Goal: Use online tool/utility: Use online tool/utility

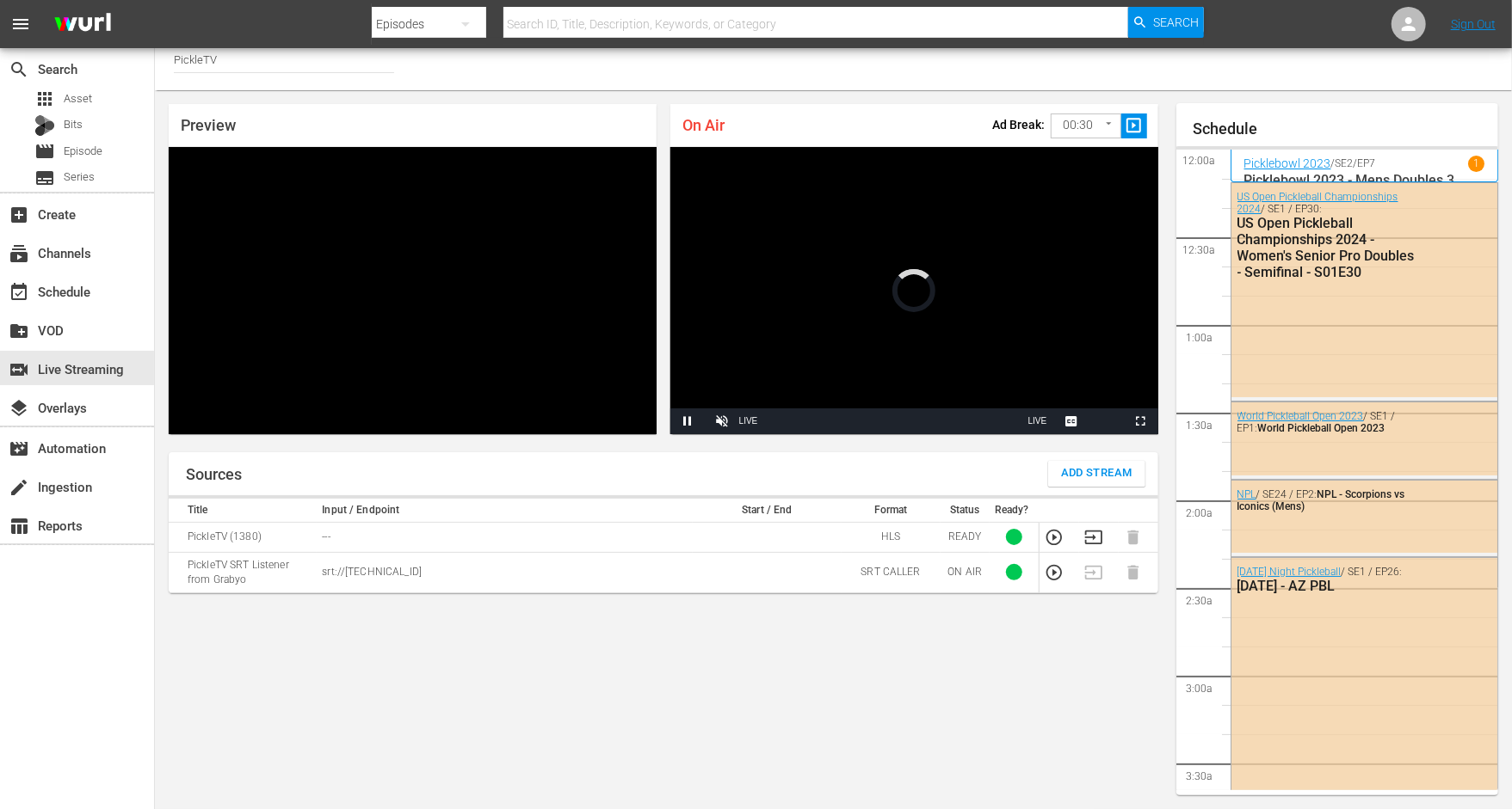
scroll to position [3278, 0]
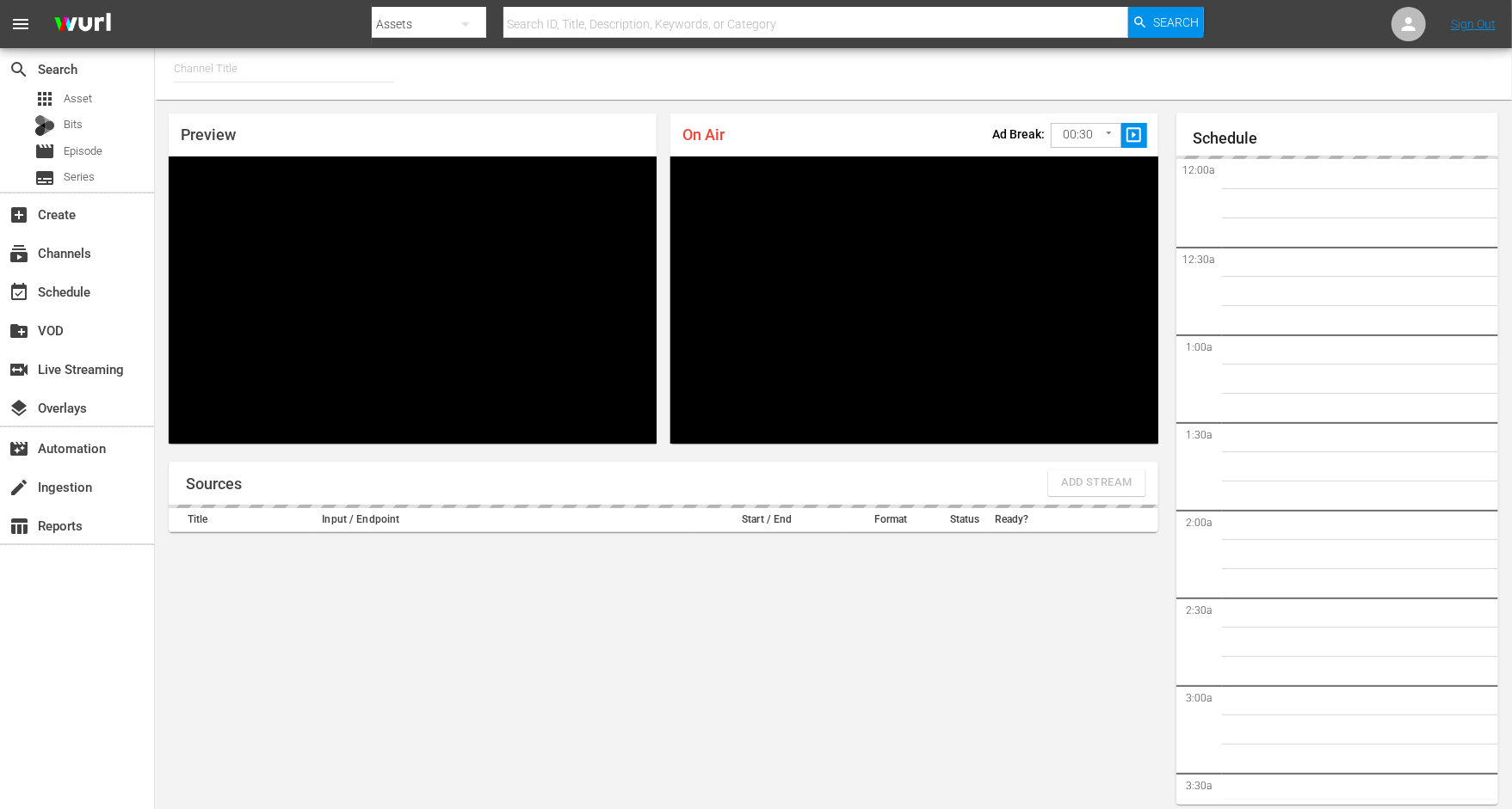
type input "PickleTV (1380)"
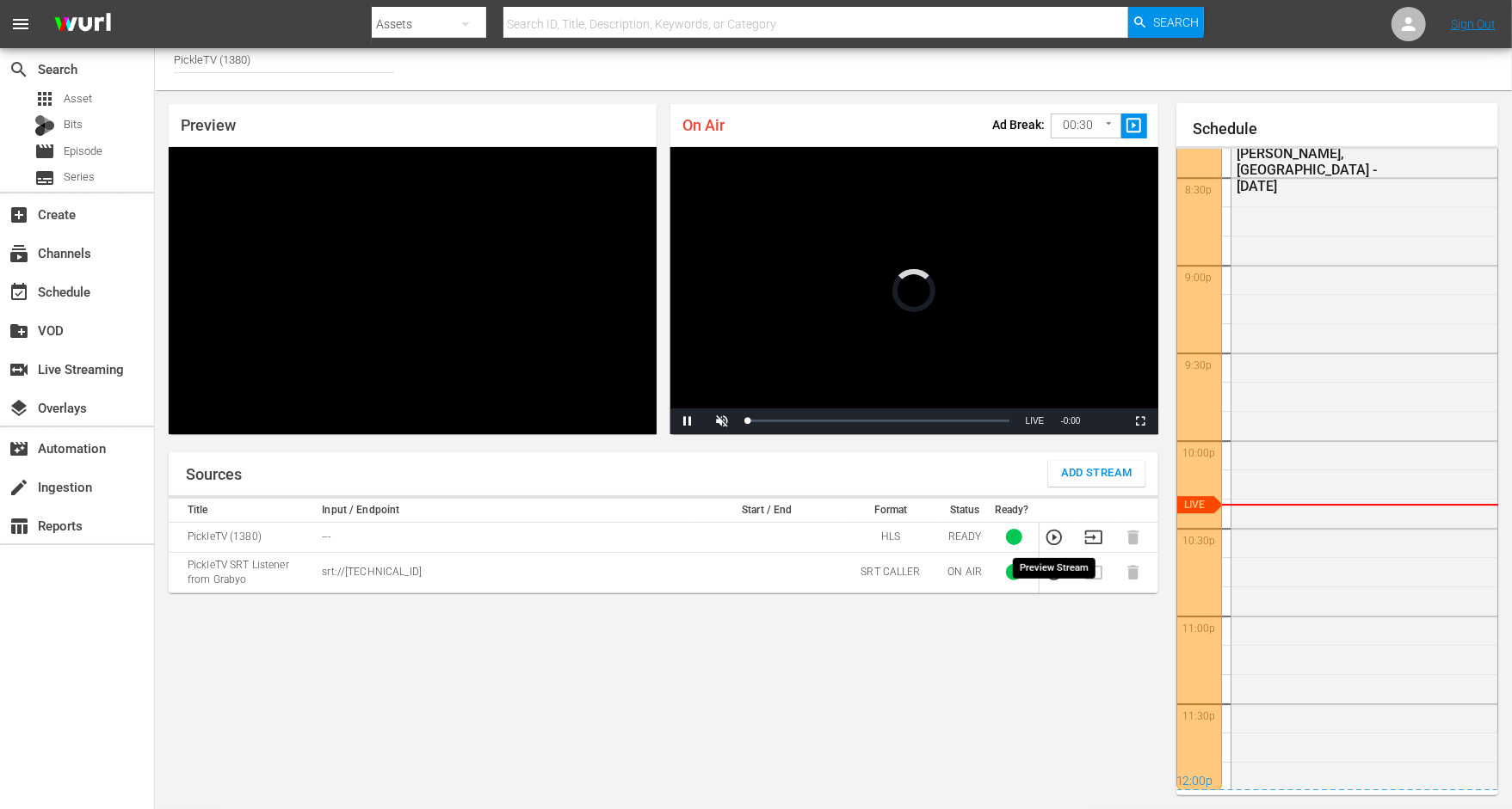
scroll to position [3604, 0]
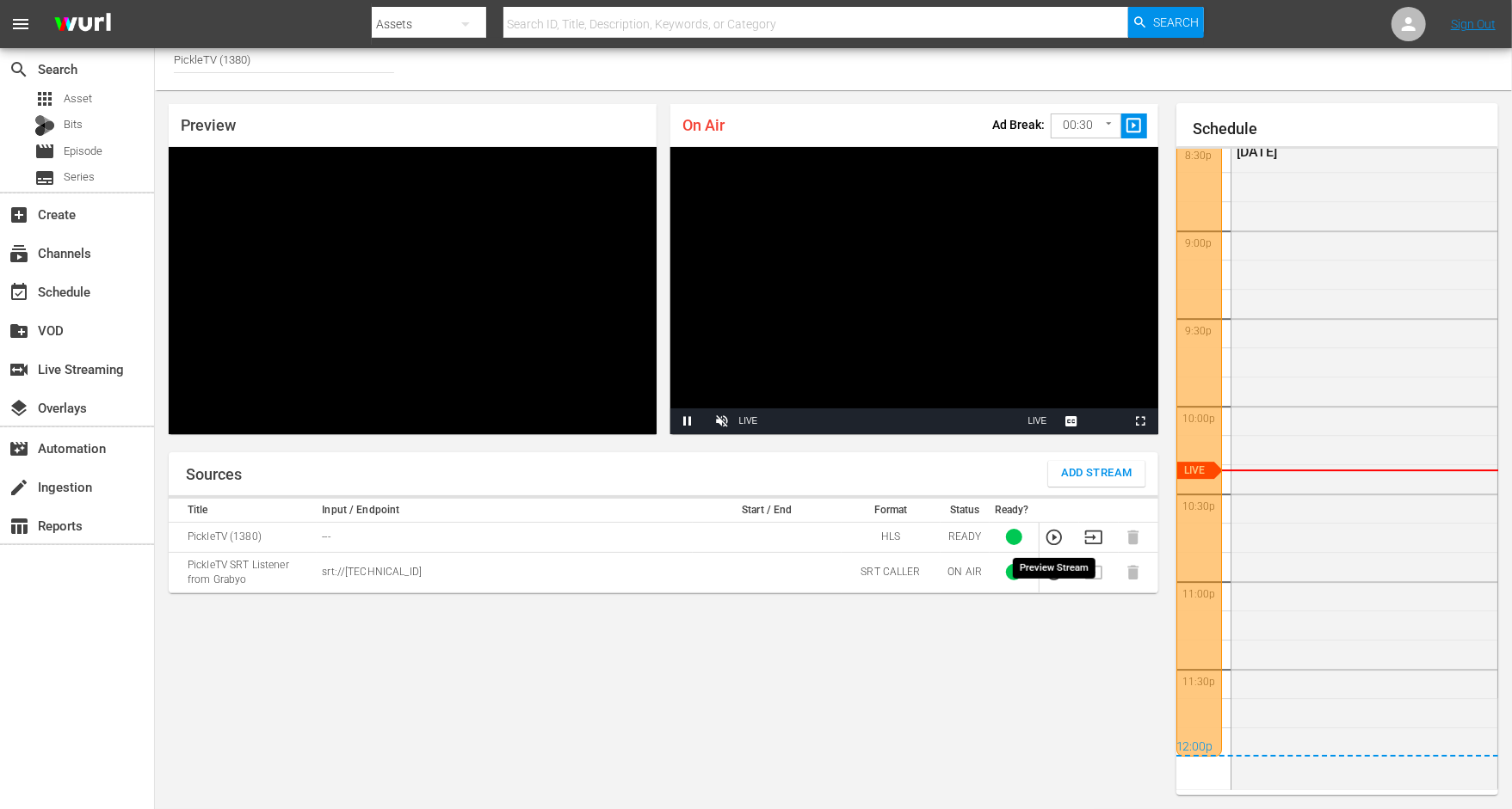
click at [1050, 534] on icon "button" at bounding box center [1053, 537] width 19 height 19
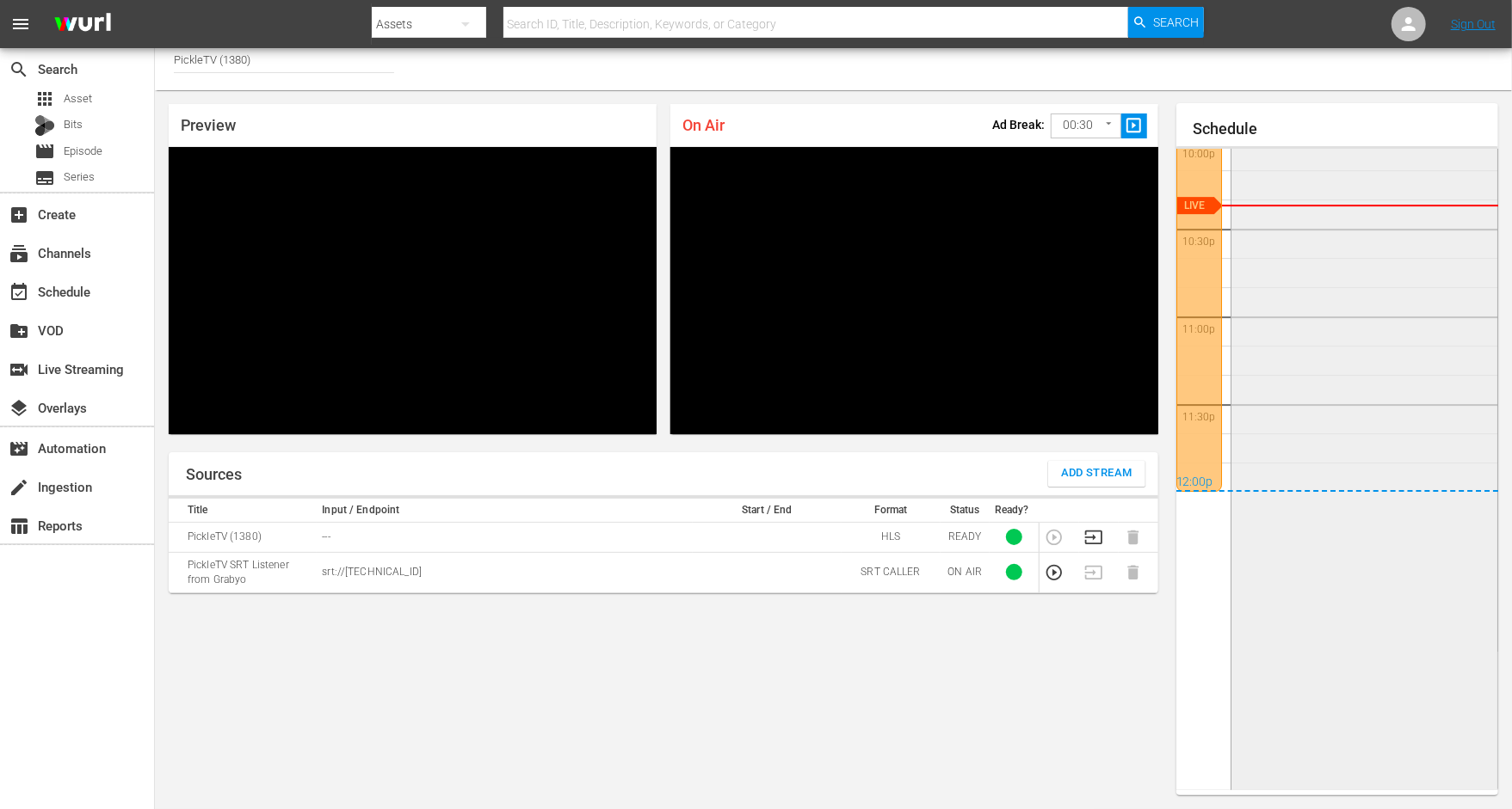
scroll to position [3870, 0]
click at [1095, 535] on icon "button" at bounding box center [1093, 537] width 19 height 19
click at [787, 706] on div "Sources Add Stream Title Input / Endpoint Start / End Format Status Ready? Pick…" at bounding box center [664, 624] width 990 height 344
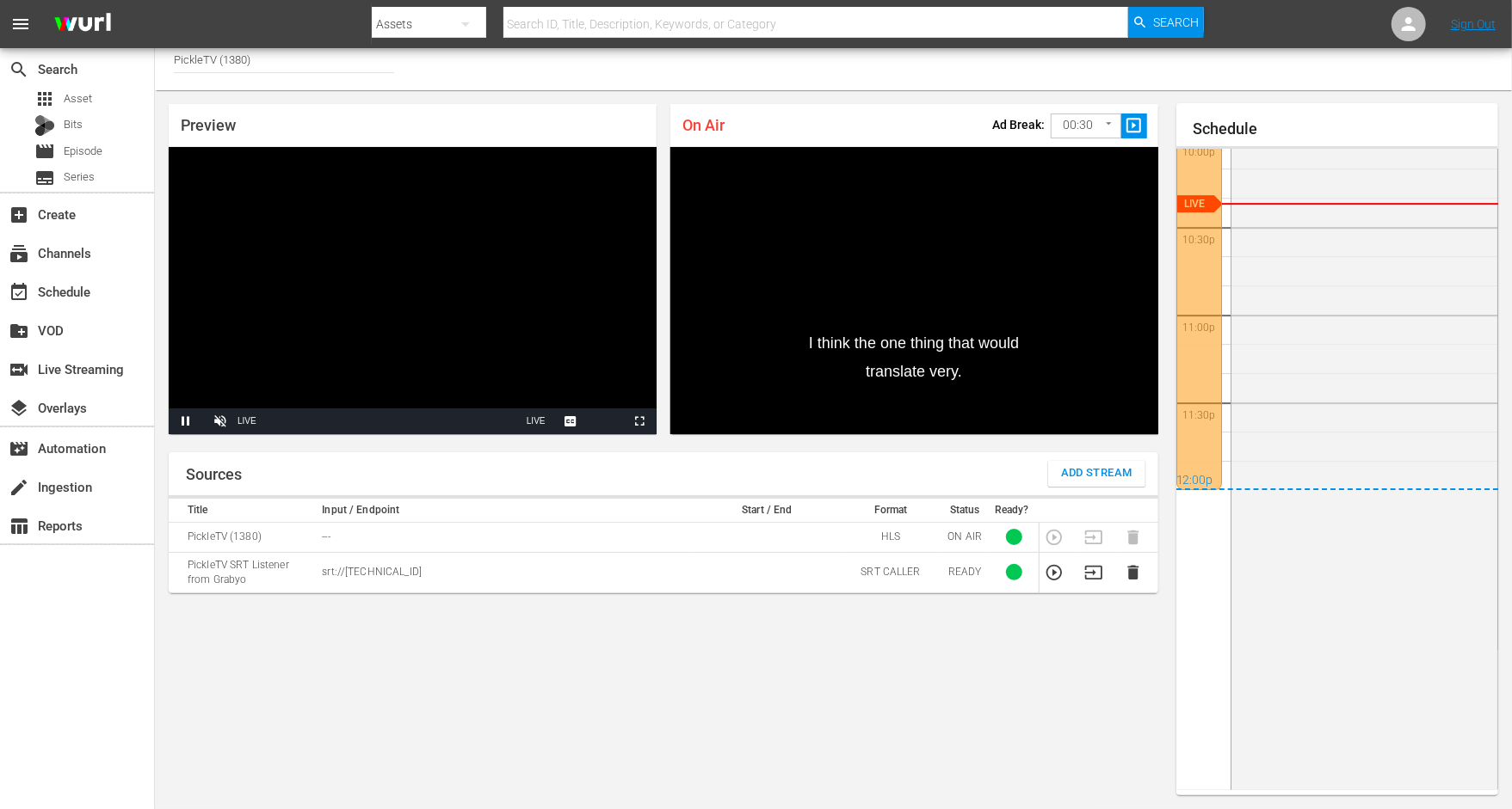
click at [531, 706] on div "Sources Add Stream Title Input / Endpoint Start / End Format Status Ready? Pick…" at bounding box center [664, 624] width 990 height 344
